Goal: Information Seeking & Learning: Get advice/opinions

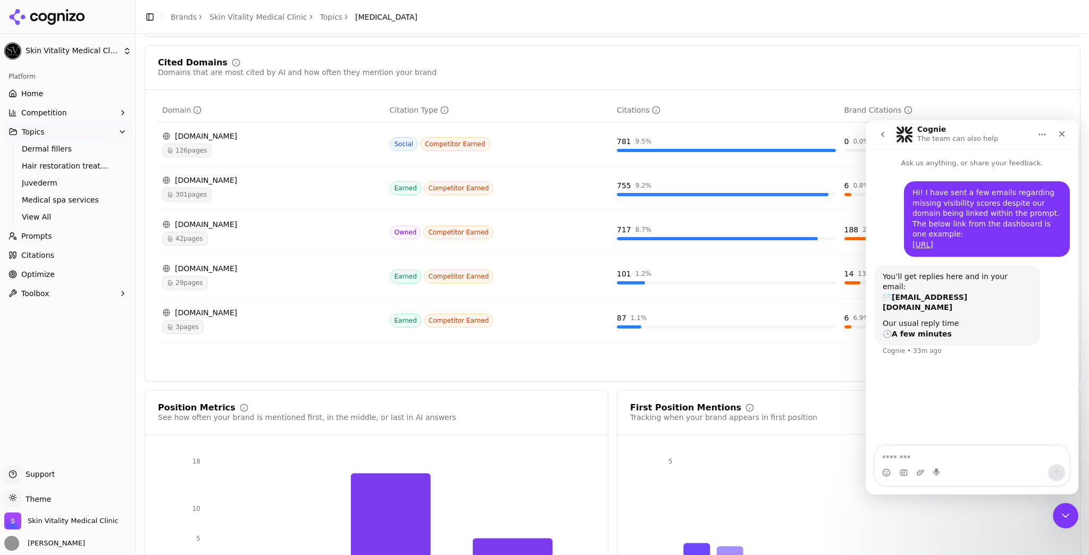
scroll to position [723, 0]
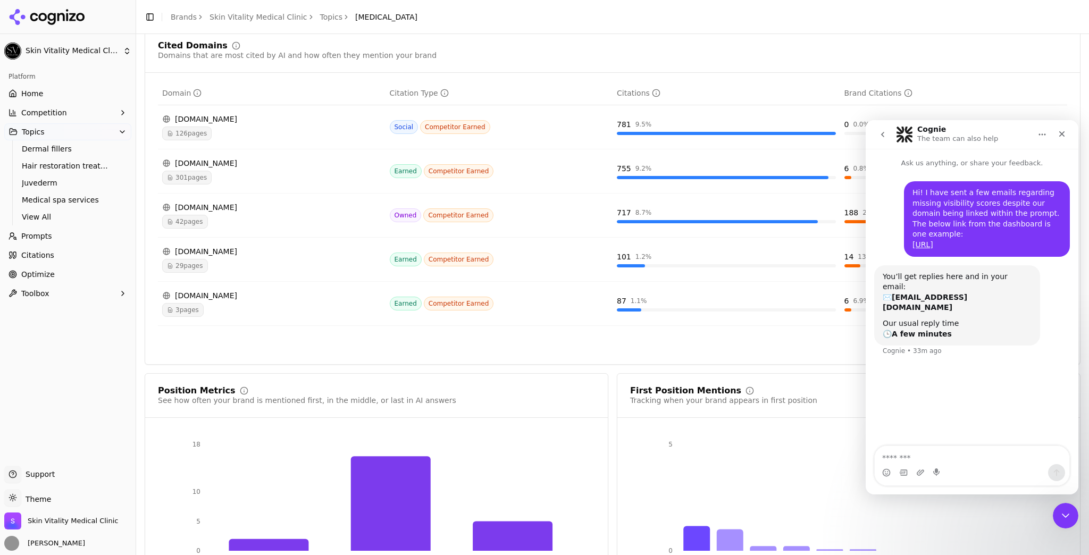
drag, startPoint x: 202, startPoint y: 115, endPoint x: 214, endPoint y: 117, distance: 12.0
click at [202, 115] on div "[DOMAIN_NAME]" at bounding box center [271, 119] width 219 height 11
click at [1065, 516] on icon "Close Intercom Messenger" at bounding box center [1063, 514] width 13 height 13
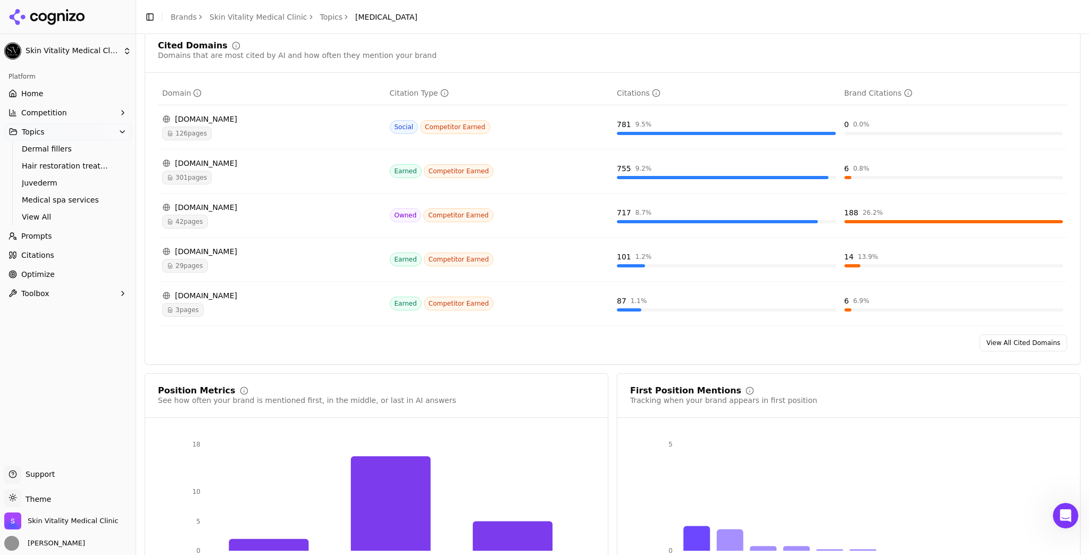
scroll to position [0, 0]
click at [212, 124] on div "[DOMAIN_NAME] 126 pages" at bounding box center [271, 127] width 219 height 27
click at [167, 119] on icon "Data table" at bounding box center [166, 119] width 6 height 6
click at [175, 136] on span "126 pages" at bounding box center [186, 134] width 49 height 14
click at [28, 296] on span "Toolbox" at bounding box center [35, 293] width 28 height 11
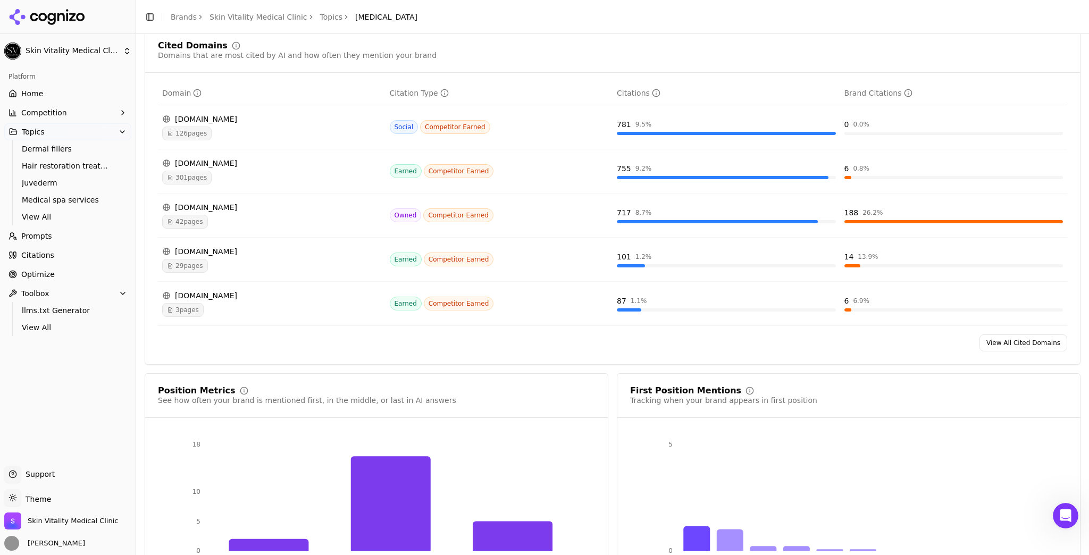
click at [34, 277] on span "Optimize" at bounding box center [37, 274] width 33 height 11
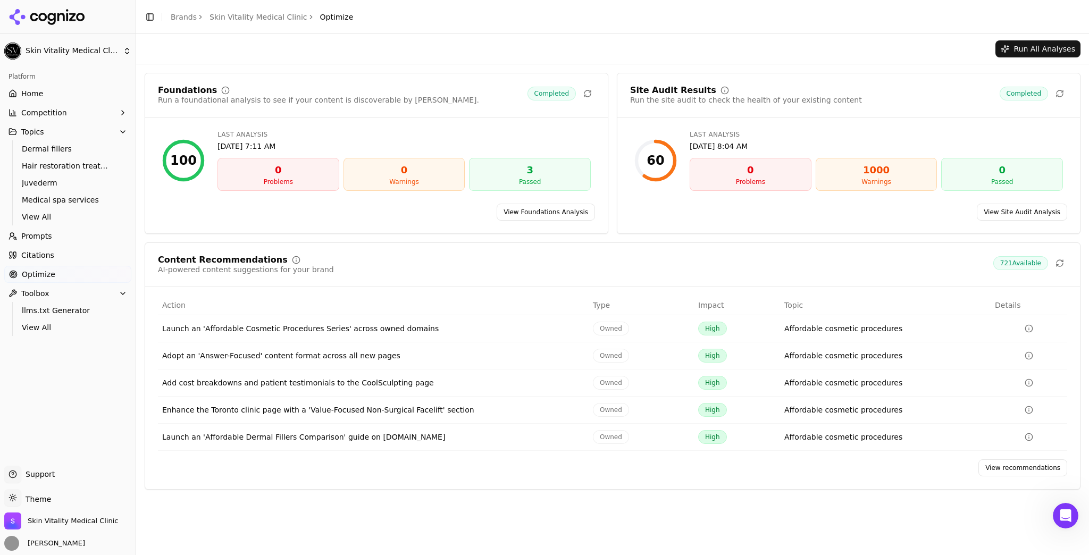
click at [29, 275] on span "Optimize" at bounding box center [38, 274] width 33 height 11
click at [38, 275] on span "Optimize" at bounding box center [38, 274] width 33 height 11
click at [1014, 465] on link "View recommendations" at bounding box center [1022, 467] width 89 height 17
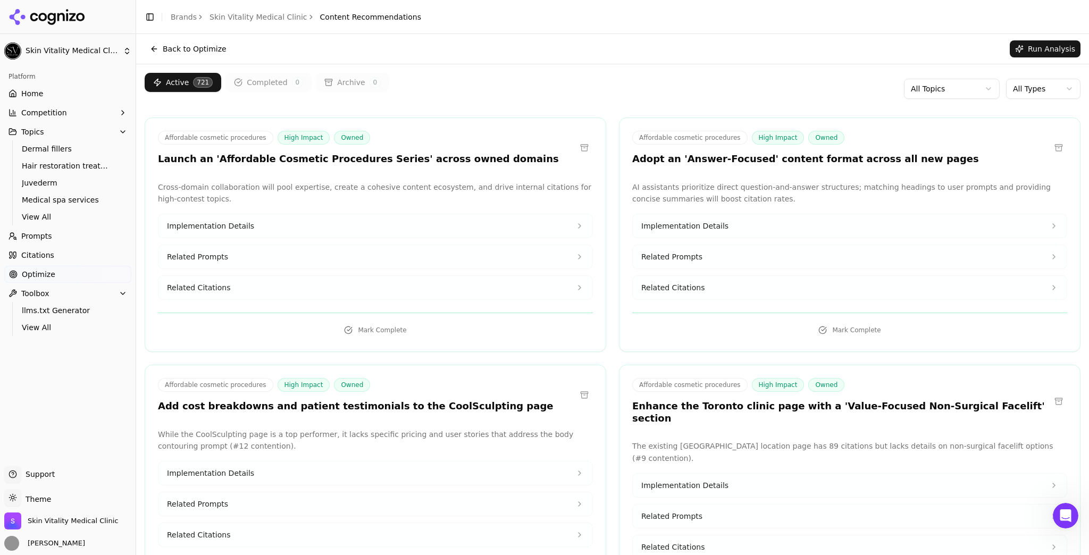
click at [1049, 91] on html "Skin Vitality Medical Clinic Platform Home Competition Topics Dermal fillers Ha…" at bounding box center [544, 277] width 1089 height 555
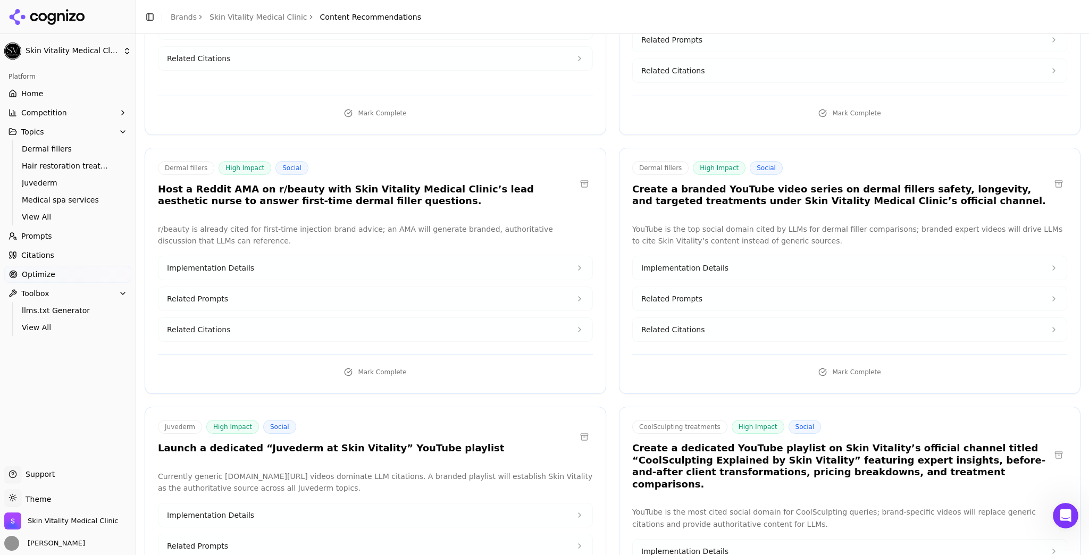
scroll to position [1021, 0]
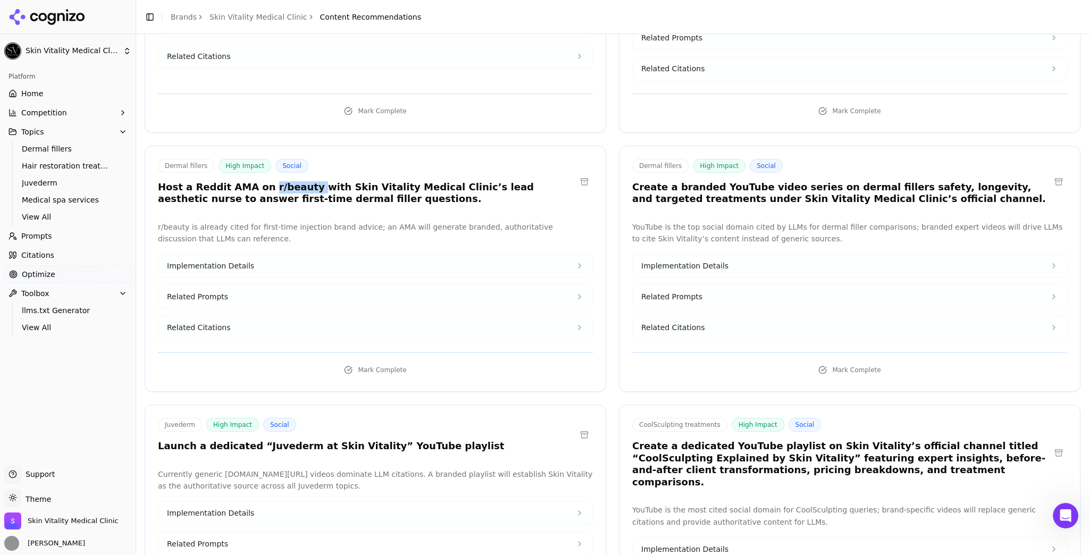
drag, startPoint x: 296, startPoint y: 156, endPoint x: 257, endPoint y: 150, distance: 39.8
click at [257, 159] on div "Dermal fillers High Impact Social Host a Reddit AMA on r/beauty with Skin Vital…" at bounding box center [367, 182] width 418 height 46
copy h3 "r/beauty"
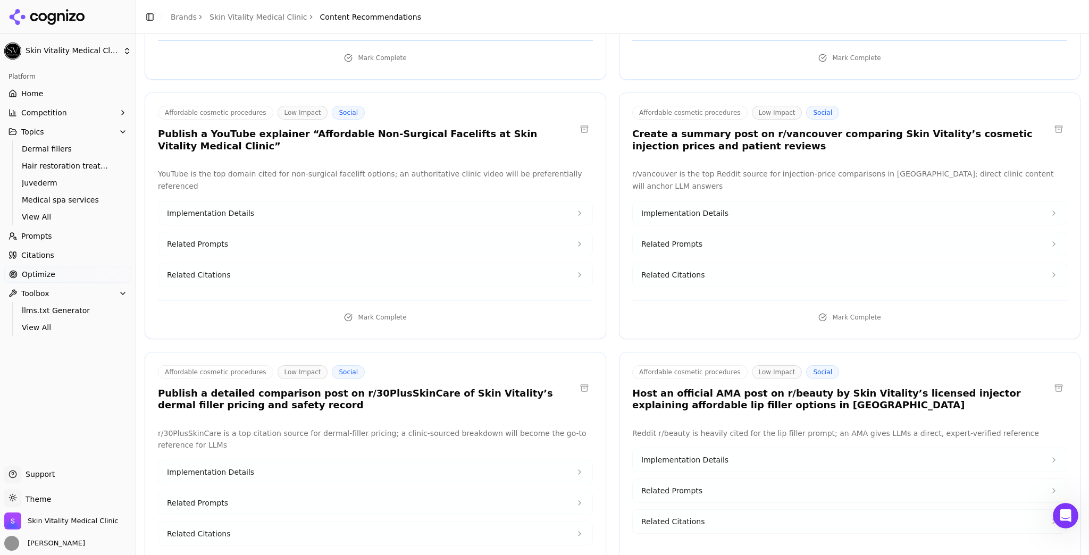
scroll to position [3615, 0]
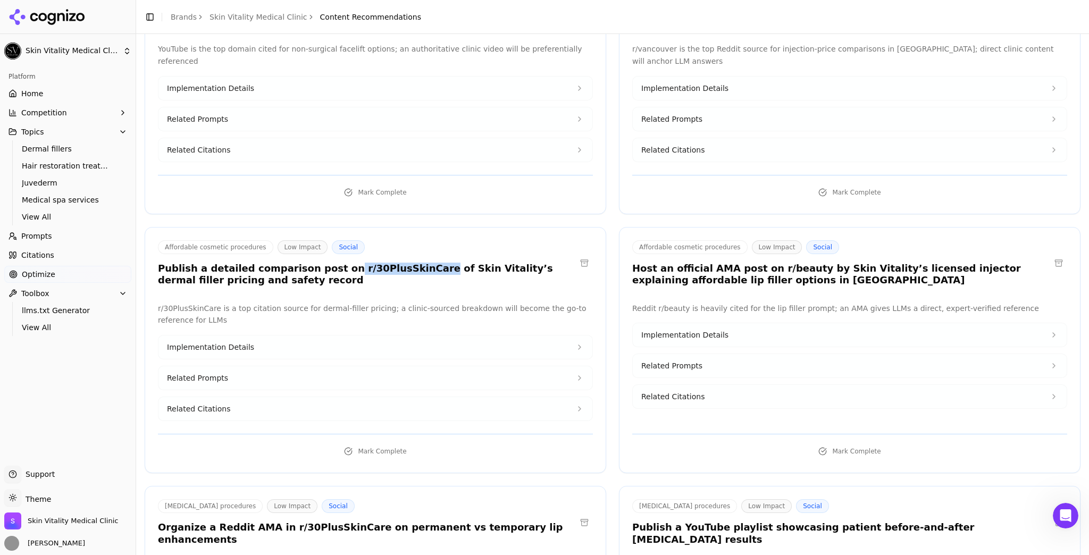
drag, startPoint x: 398, startPoint y: 167, endPoint x: 323, endPoint y: 165, distance: 75.0
click at [323, 263] on h3 "Publish a detailed comparison post on r/30PlusSkinCare of Skin Vitality’s derma…" at bounding box center [367, 275] width 418 height 24
copy h3 "r/30PlusSkinCare"
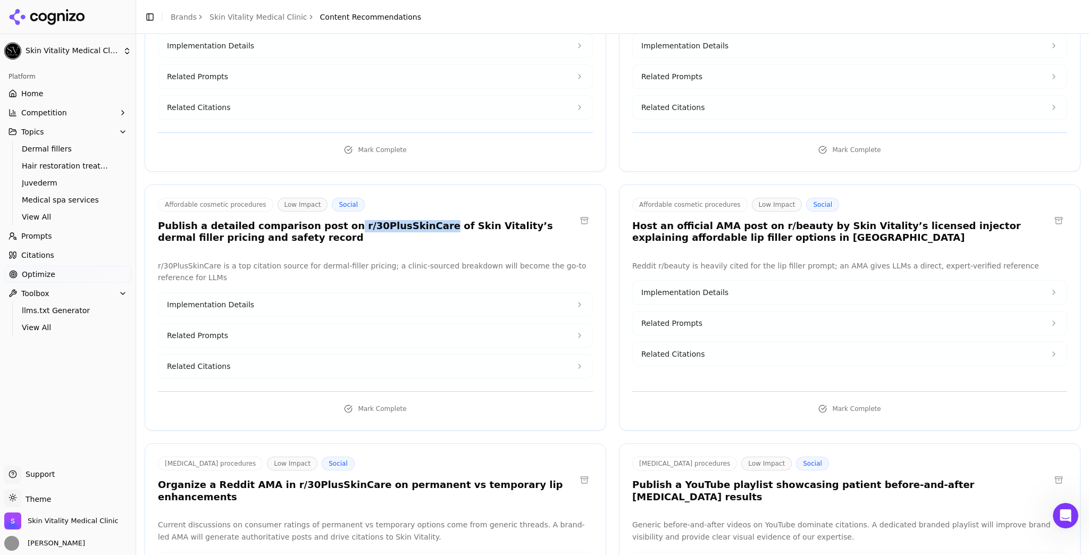
click at [693, 287] on span "Implementation Details" at bounding box center [684, 292] width 87 height 11
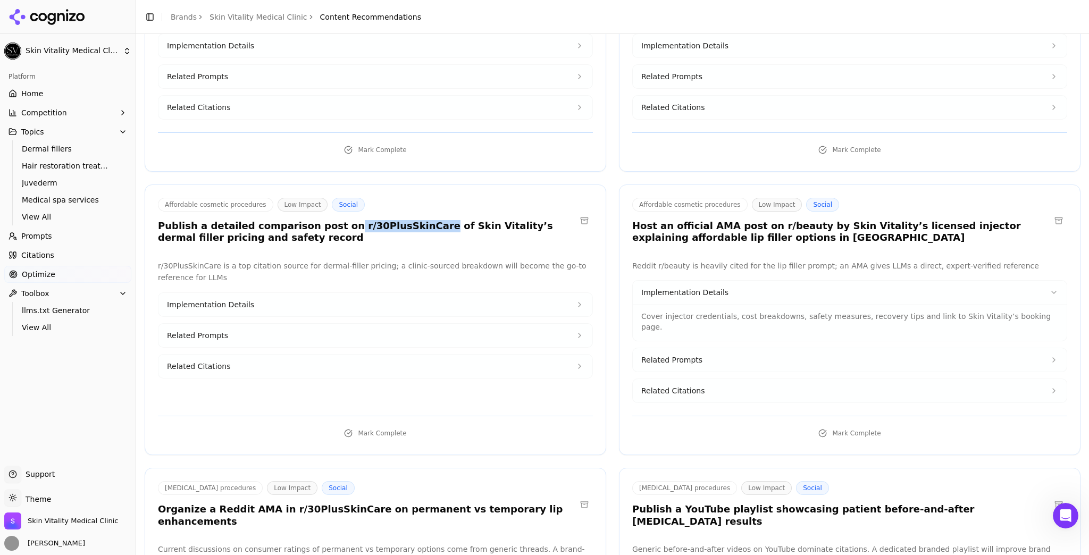
click at [306, 293] on button "Implementation Details" at bounding box center [375, 304] width 434 height 23
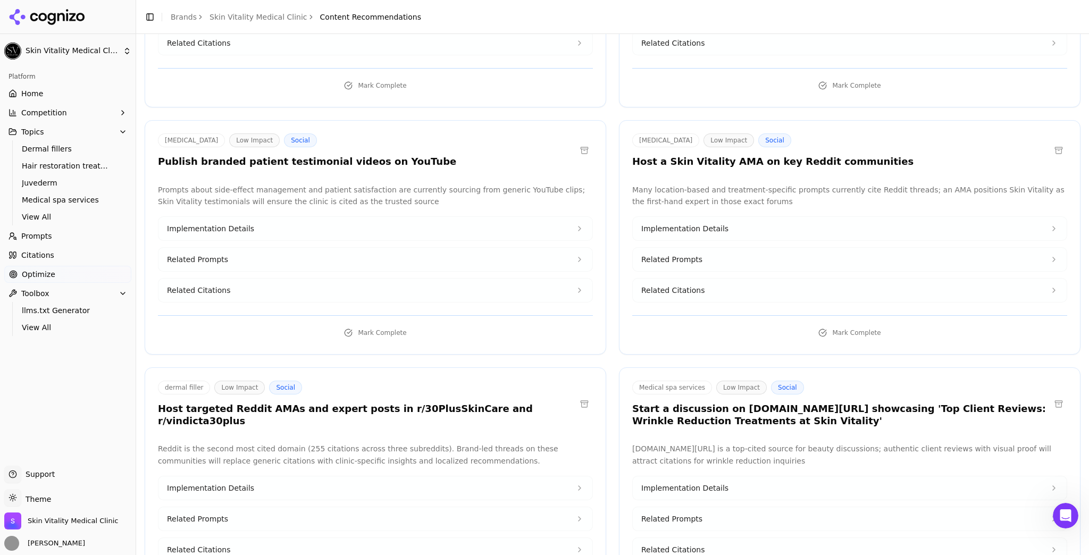
scroll to position [4550, 0]
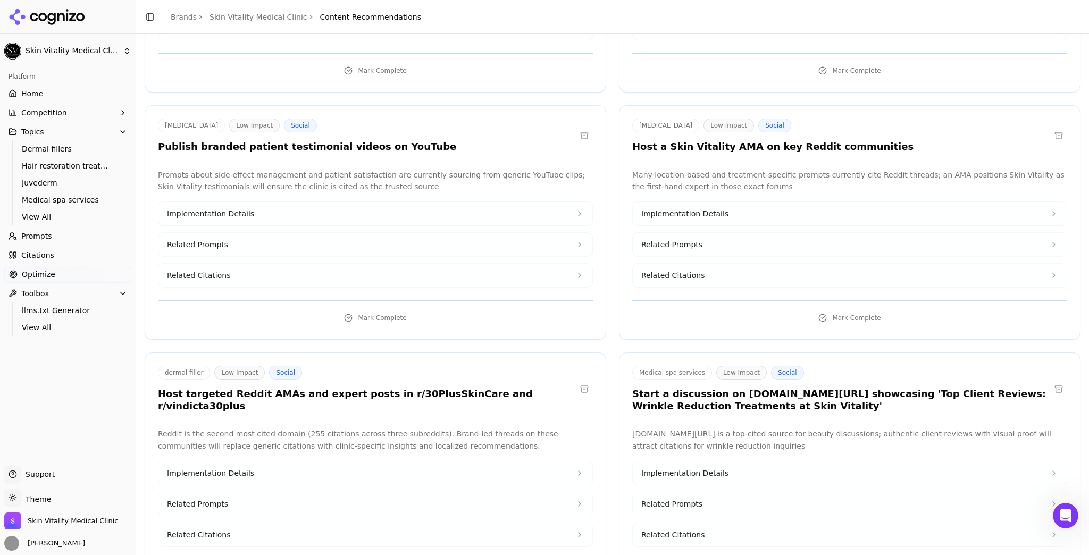
click at [729, 461] on button "Implementation Details" at bounding box center [850, 472] width 434 height 23
click at [397, 461] on button "Implementation Details" at bounding box center [375, 472] width 434 height 23
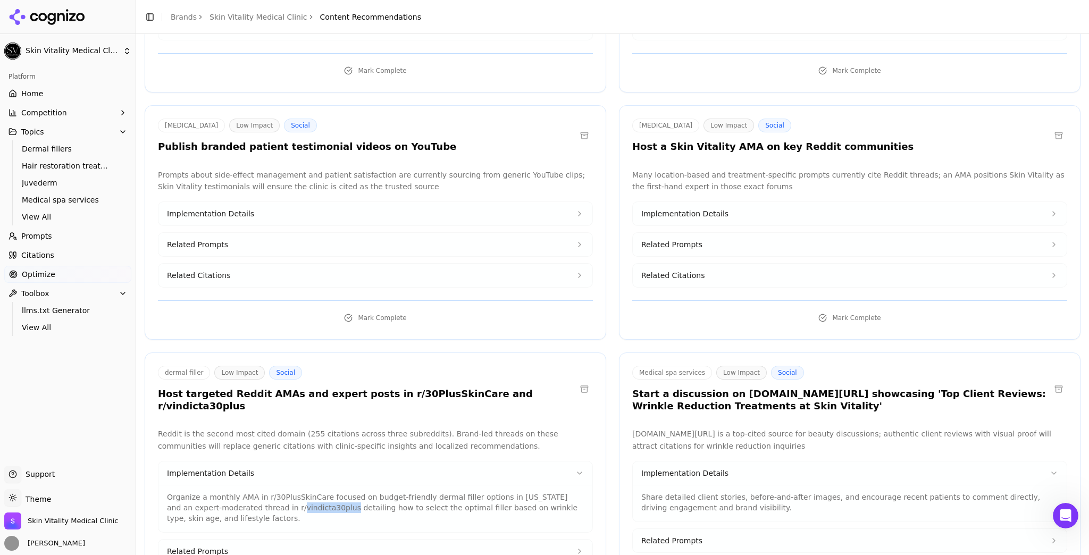
drag, startPoint x: 288, startPoint y: 376, endPoint x: 243, endPoint y: 376, distance: 45.2
click at [243, 492] on p "Organize a monthly AMA in r/30PlusSkinCare focused on budget-friendly dermal fi…" at bounding box center [375, 508] width 417 height 32
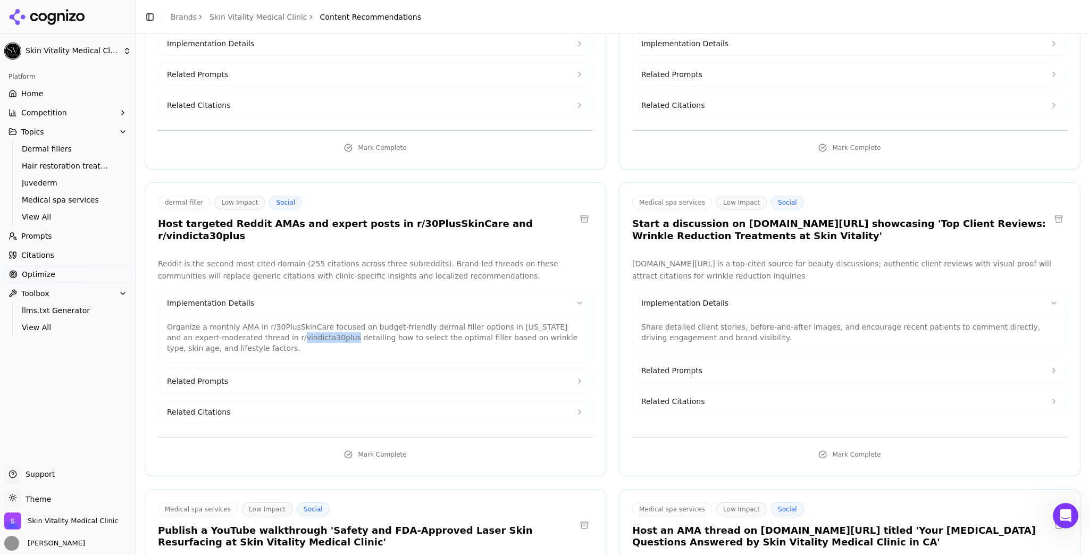
scroll to position [4848, 0]
